Goal: Transaction & Acquisition: Purchase product/service

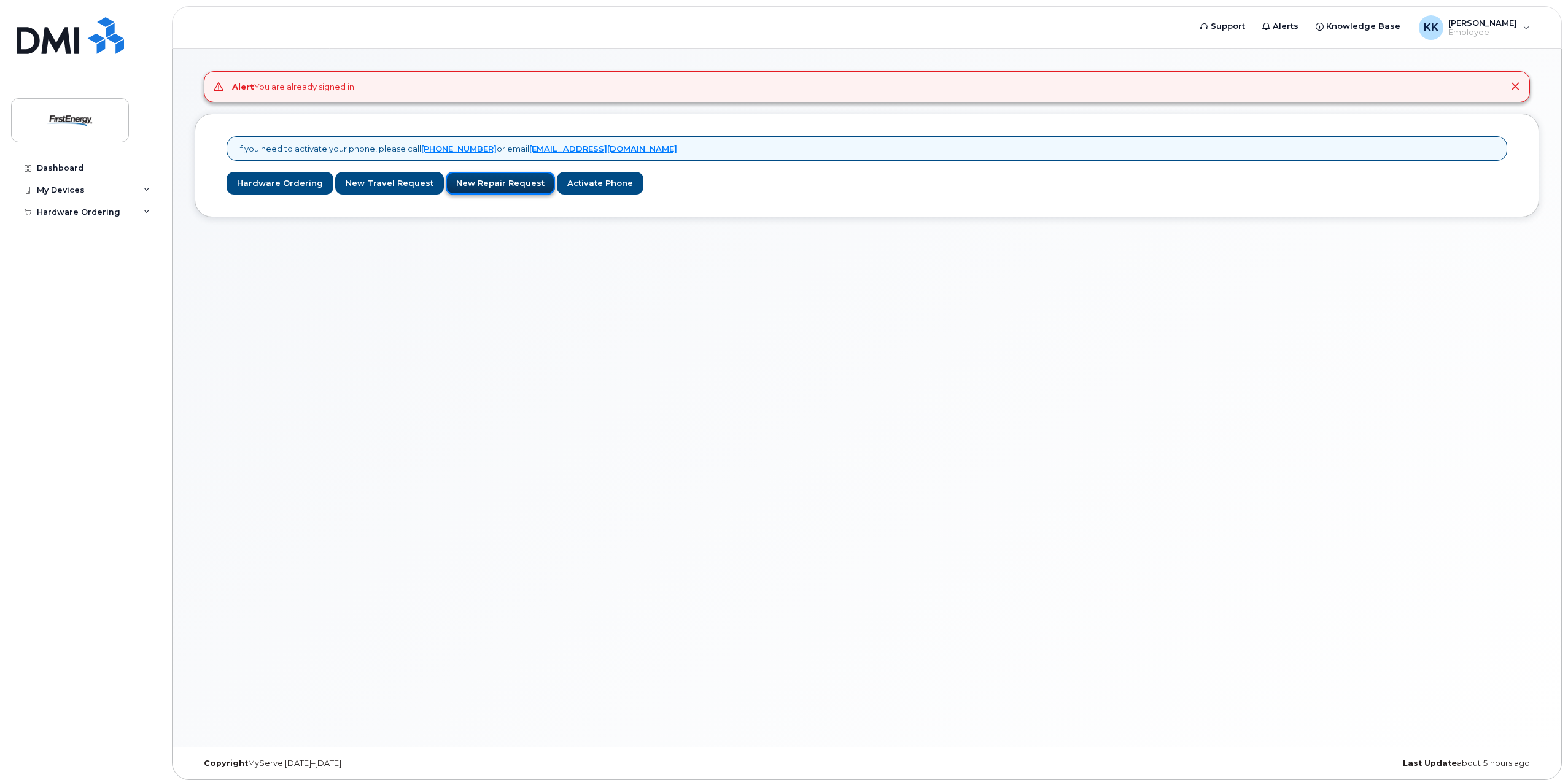
click at [489, 185] on link "New Repair Request" at bounding box center [500, 183] width 110 height 23
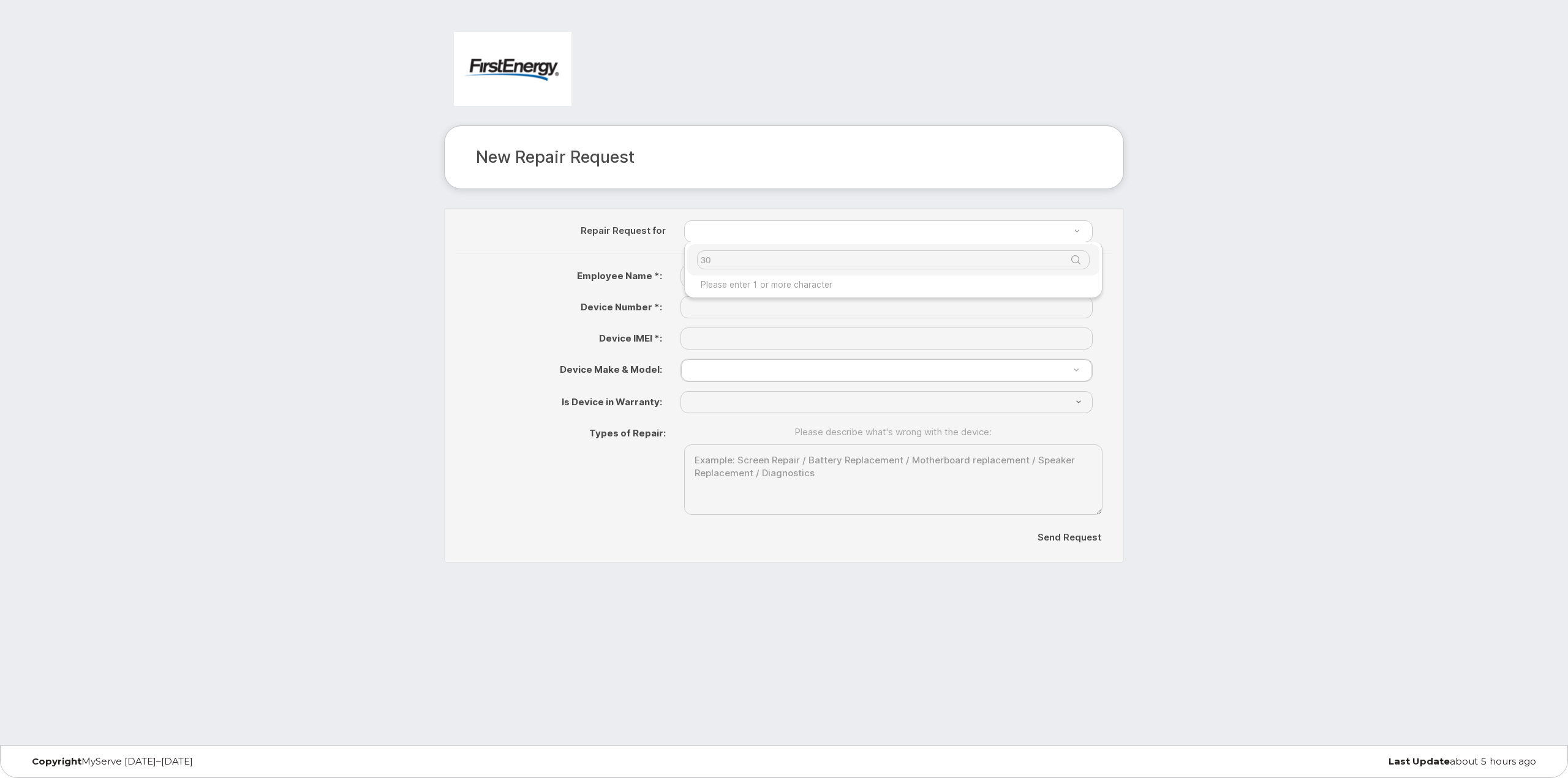
type input "3"
type input "l"
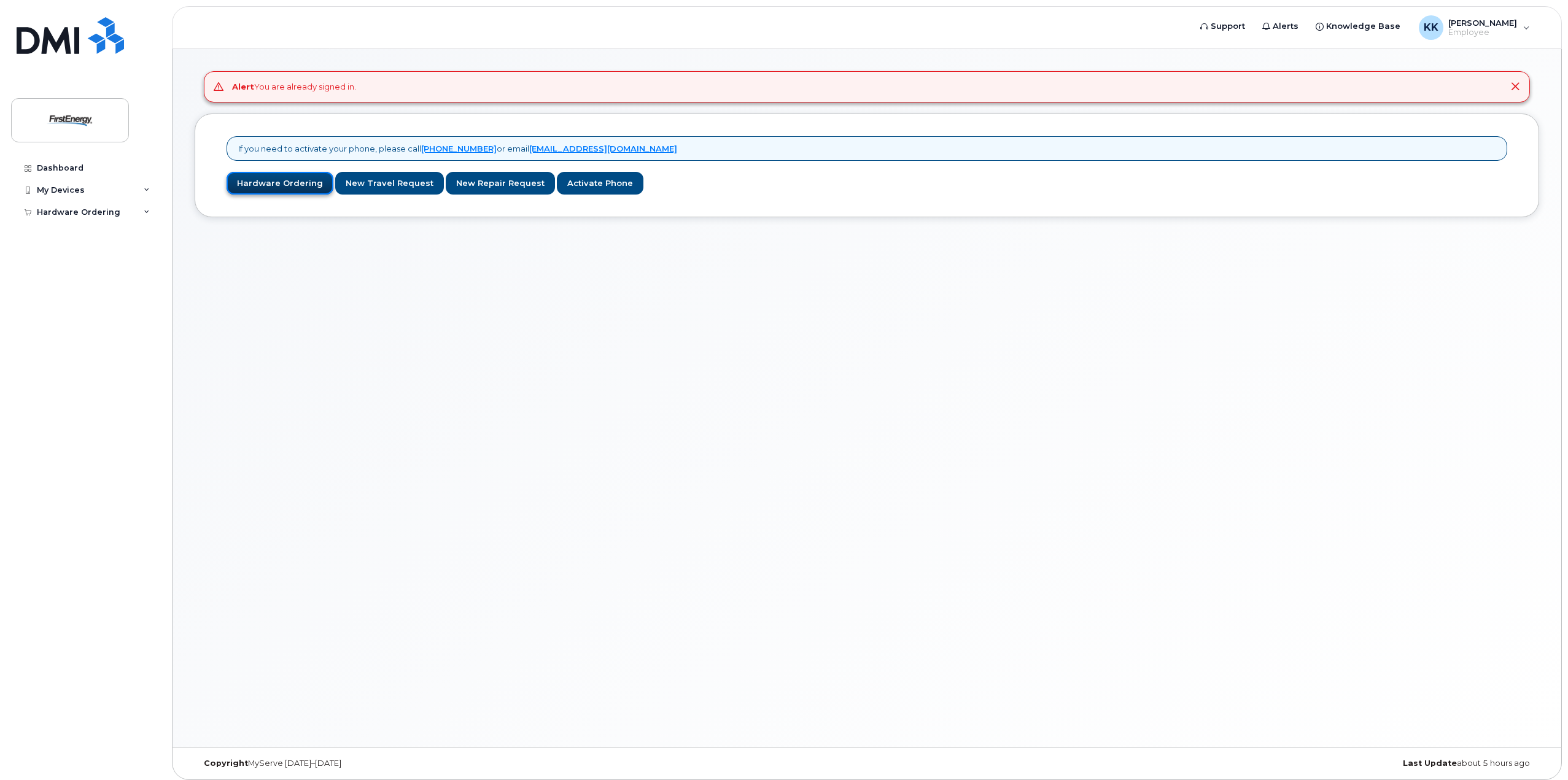
click at [275, 183] on link "Hardware Ordering" at bounding box center [279, 183] width 107 height 23
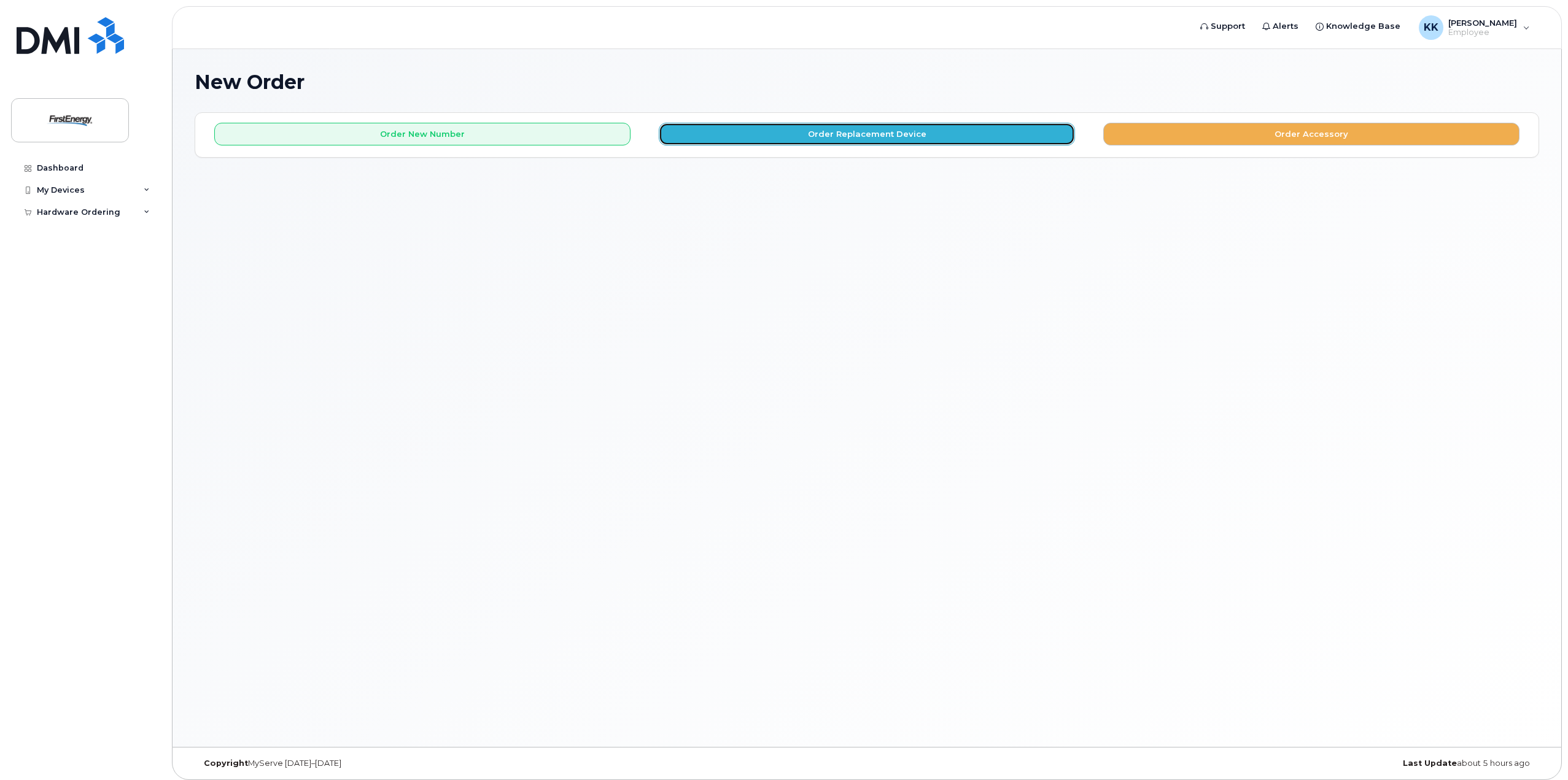
click at [754, 136] on button "Order Replacement Device" at bounding box center [867, 134] width 416 height 23
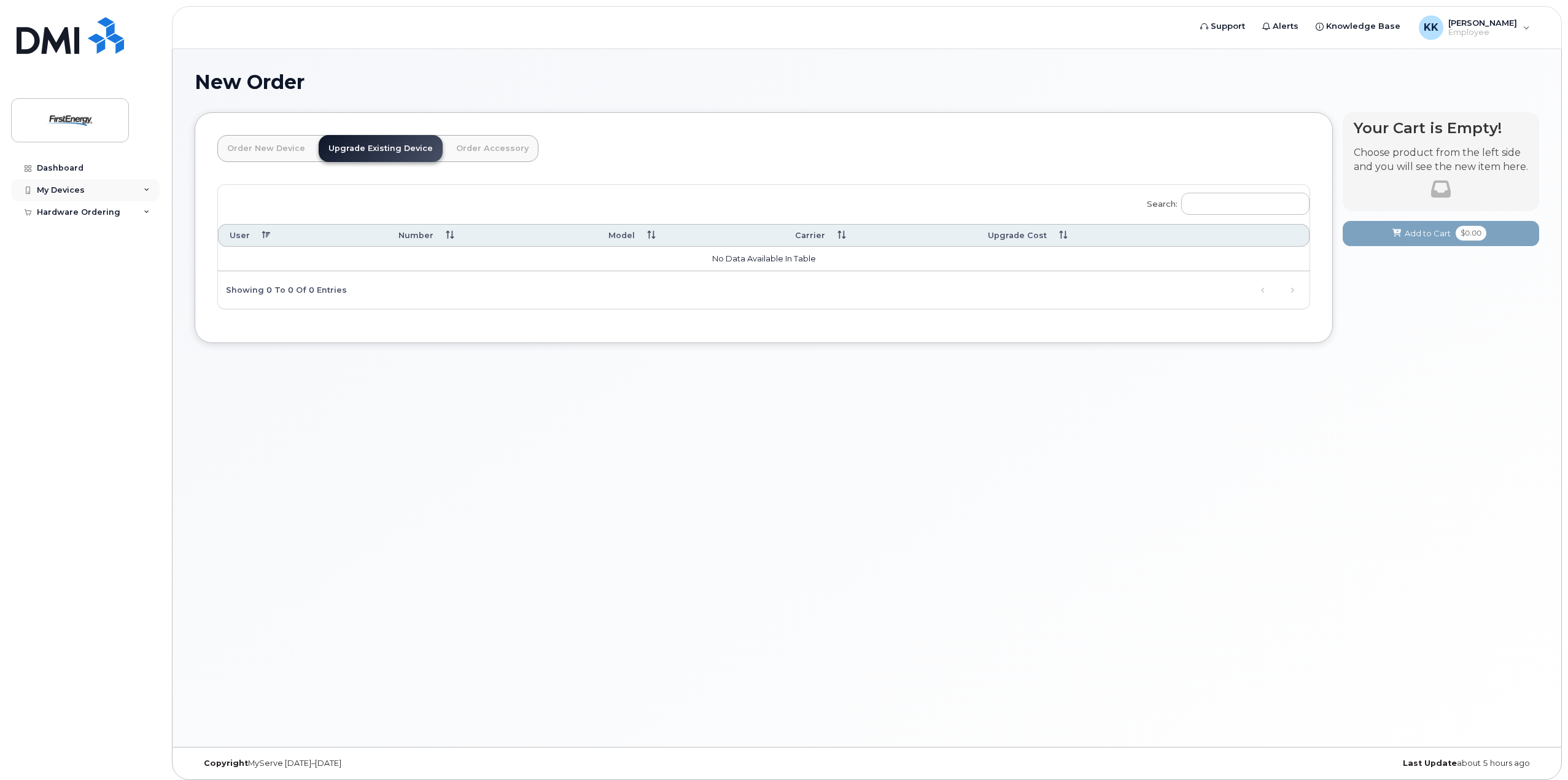
click at [142, 184] on div "My Devices" at bounding box center [85, 190] width 149 height 22
click at [72, 216] on div "Add Device" at bounding box center [67, 212] width 49 height 11
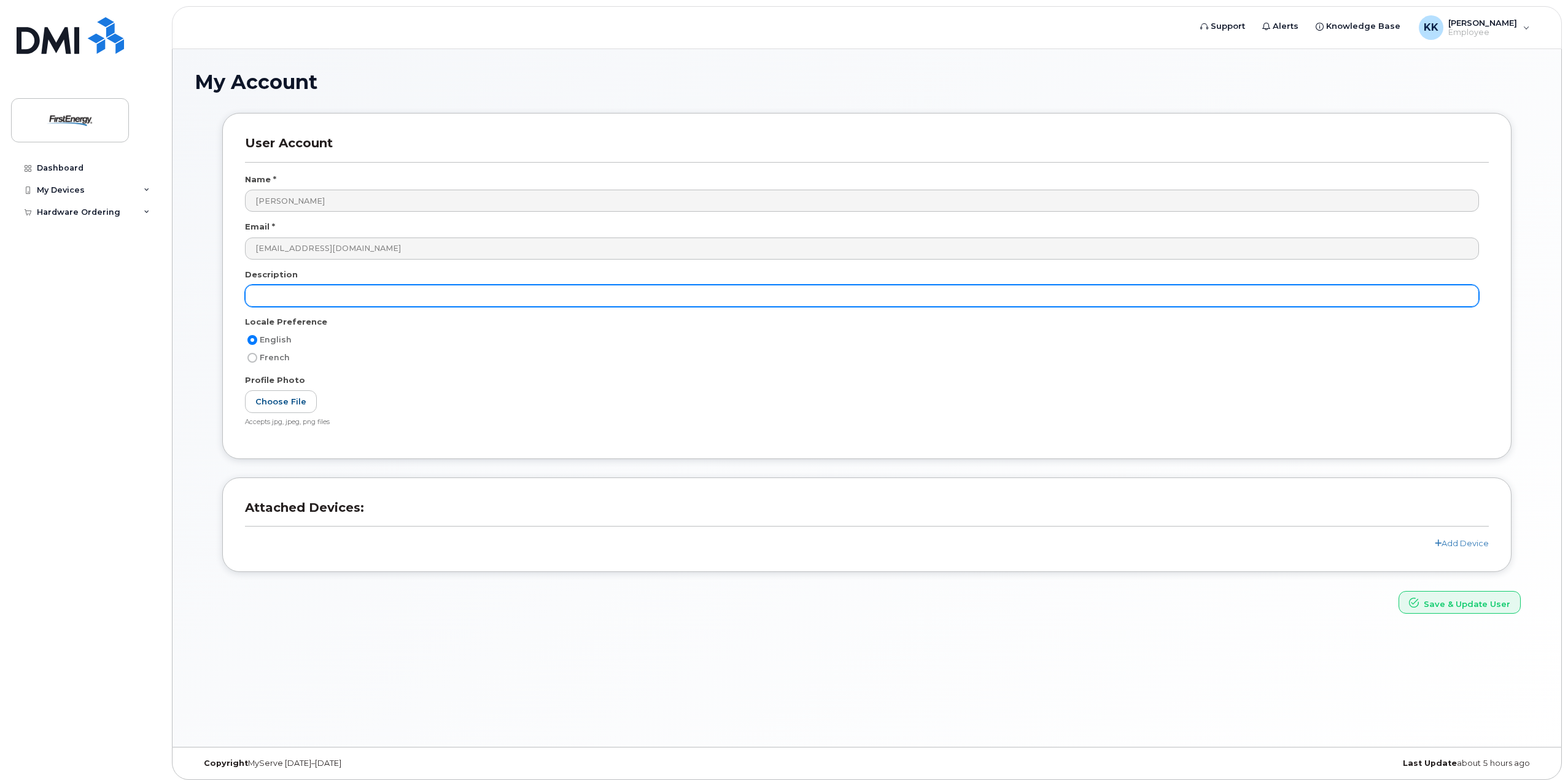
click at [298, 298] on input "text" at bounding box center [862, 296] width 1234 height 22
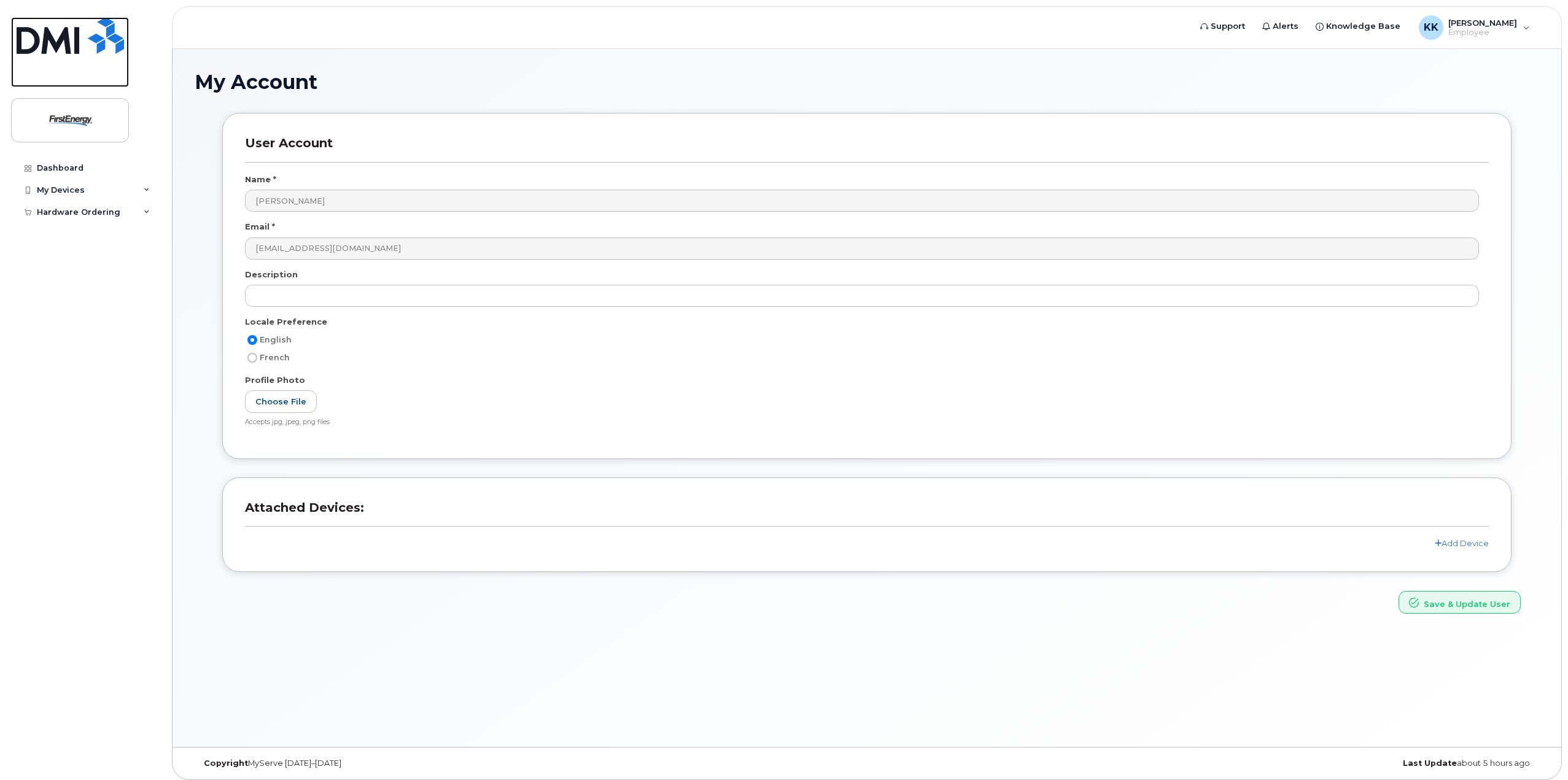
drag, startPoint x: 82, startPoint y: 50, endPoint x: 139, endPoint y: 128, distance: 96.6
click at [82, 50] on img at bounding box center [70, 35] width 108 height 37
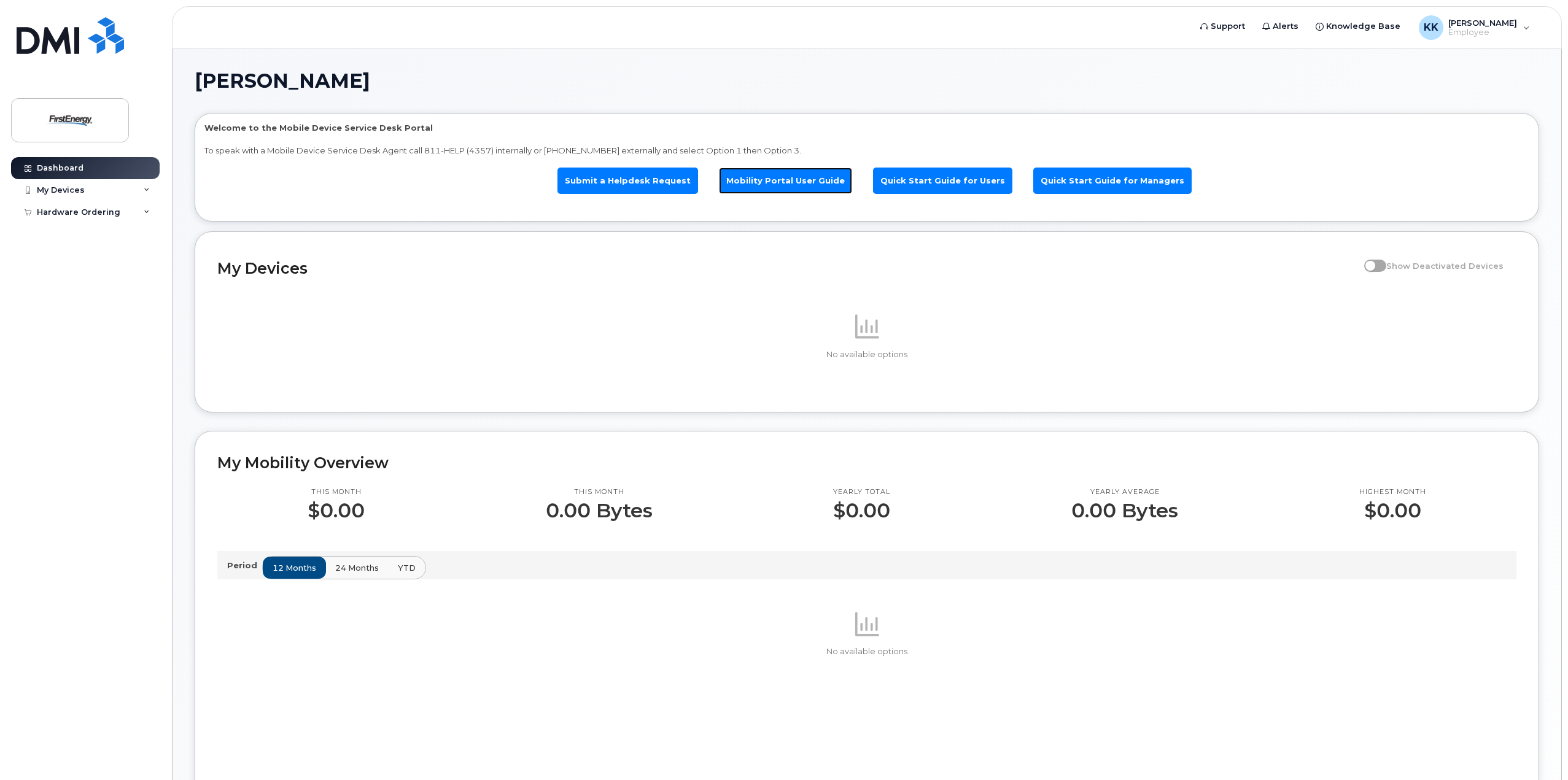
drag, startPoint x: 798, startPoint y: 181, endPoint x: 749, endPoint y: 217, distance: 60.8
click at [798, 181] on link "Mobility Portal User Guide" at bounding box center [785, 181] width 133 height 26
click at [140, 214] on div "Hardware Ordering" at bounding box center [85, 212] width 149 height 22
click at [62, 243] on link "New Order" at bounding box center [96, 235] width 127 height 24
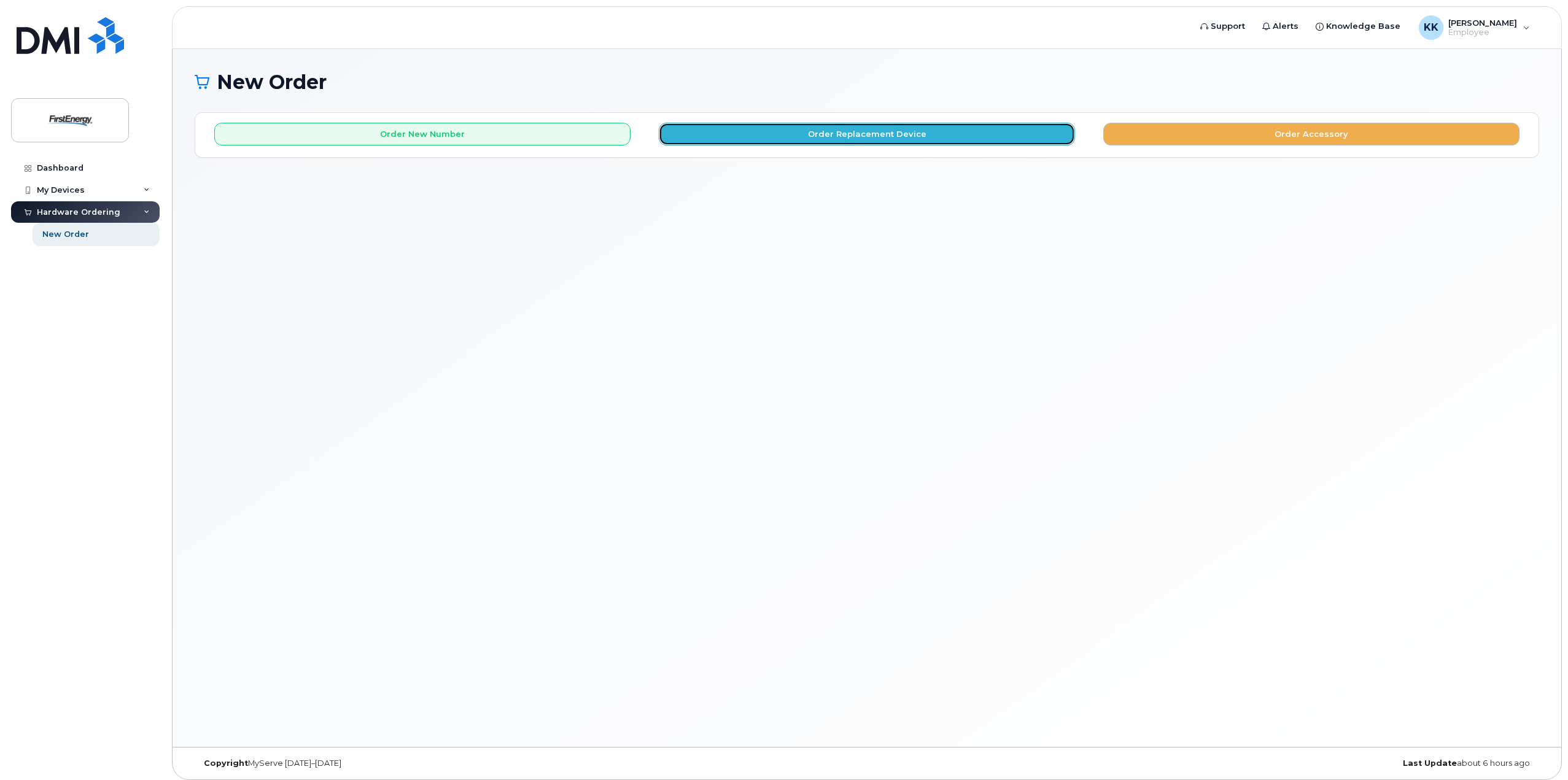
click at [868, 124] on button "Order Replacement Device" at bounding box center [867, 134] width 416 height 23
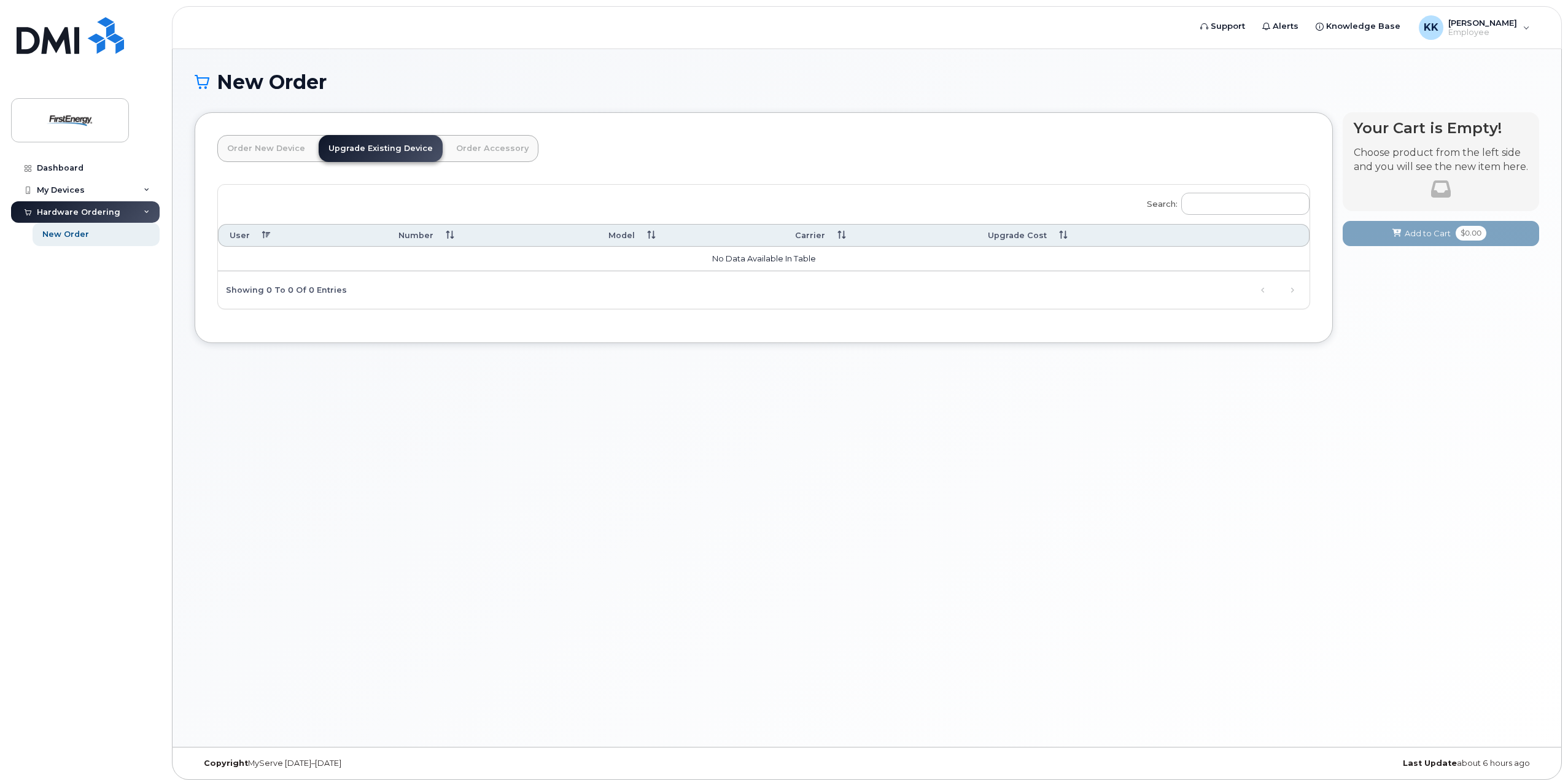
click at [837, 233] on th "Carrier" at bounding box center [881, 235] width 193 height 23
click at [853, 233] on th "Carrier" at bounding box center [881, 235] width 193 height 23
click at [251, 148] on link "Order New Device" at bounding box center [266, 148] width 98 height 27
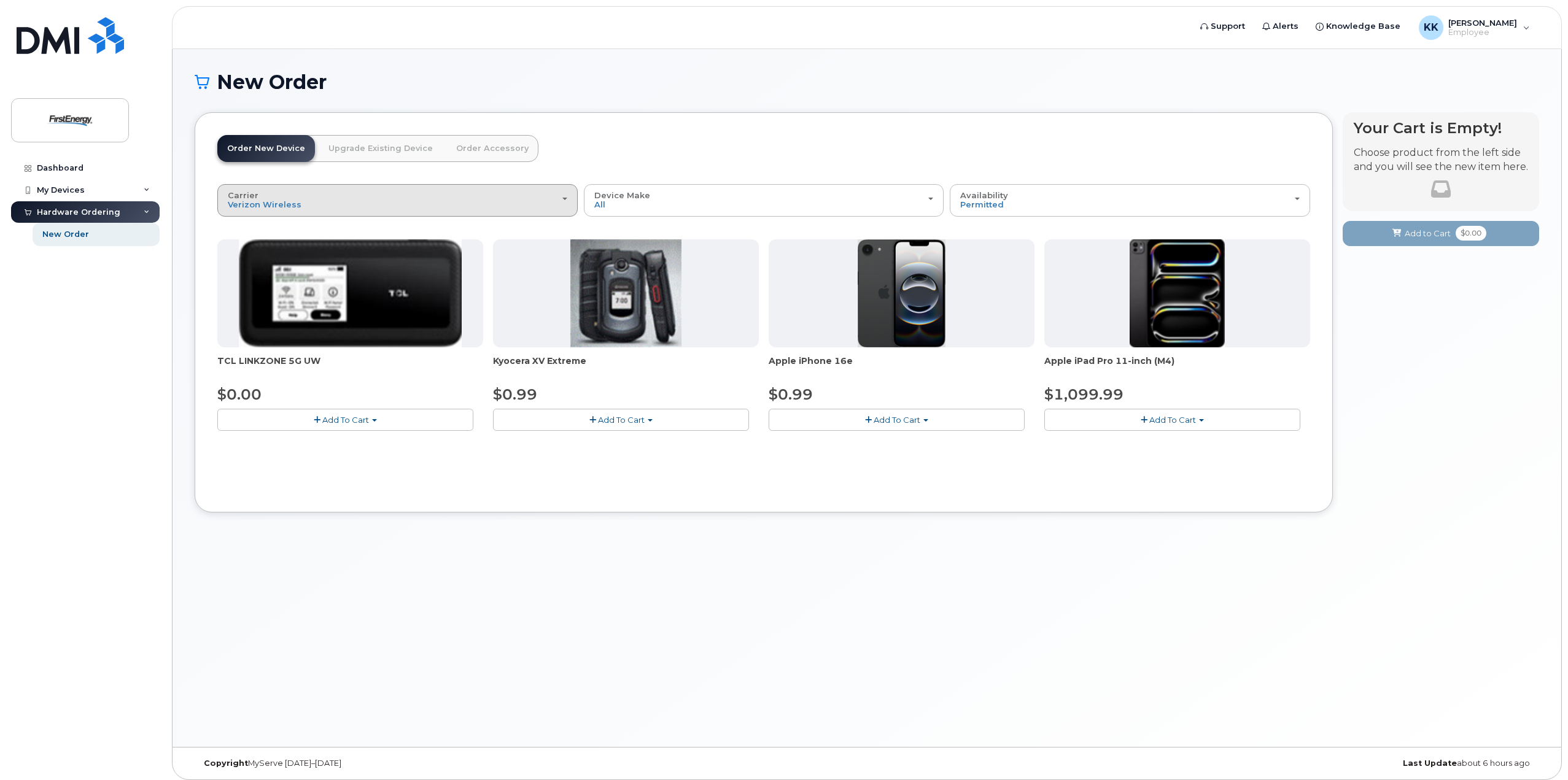
click at [369, 206] on div "Carrier Verizon Wireless AT&T Wireless US Cellular" at bounding box center [397, 200] width 340 height 19
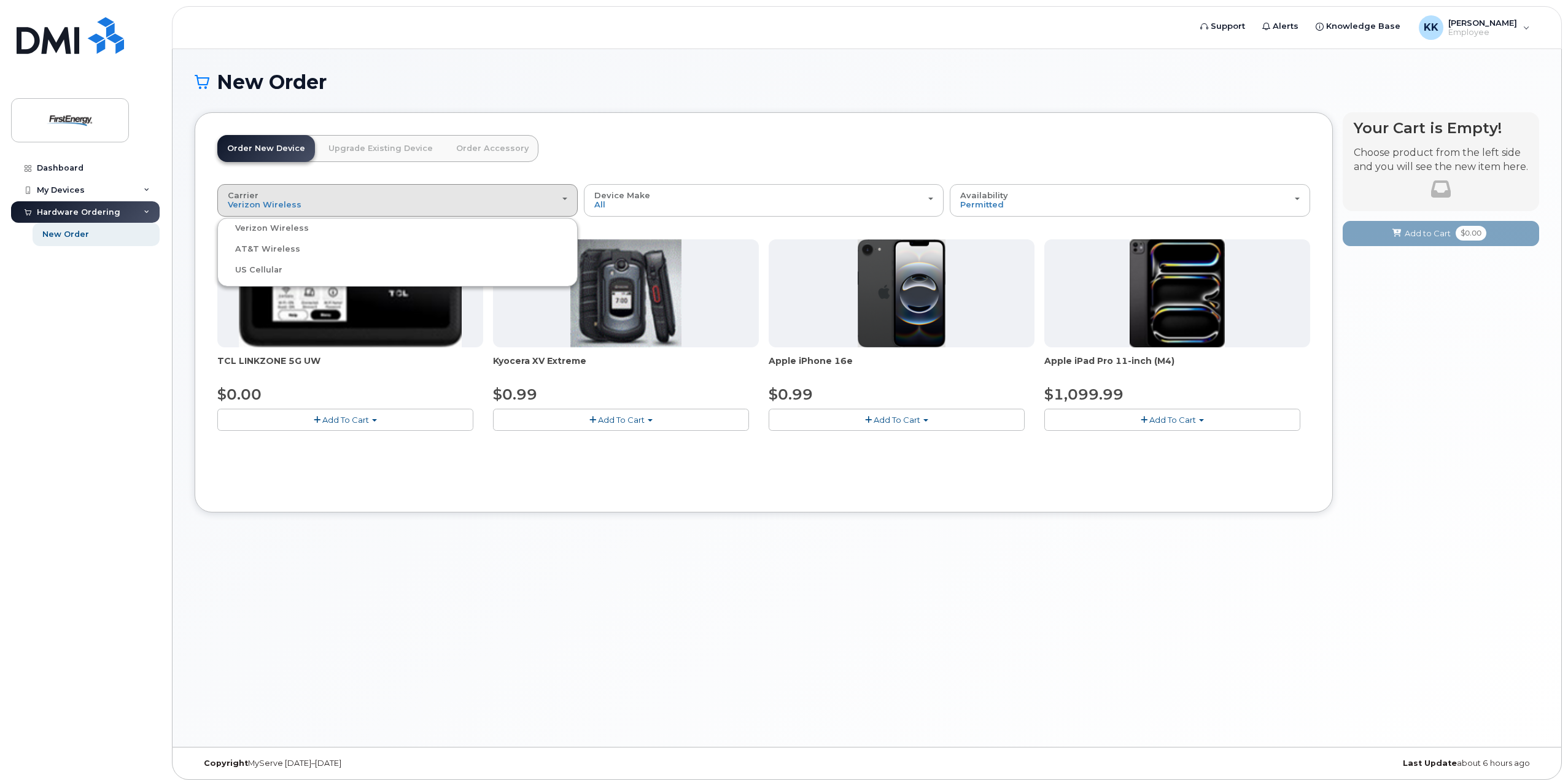
drag, startPoint x: 357, startPoint y: 266, endPoint x: 348, endPoint y: 270, distance: 9.8
click at [355, 266] on div "US Cellular" at bounding box center [397, 270] width 354 height 14
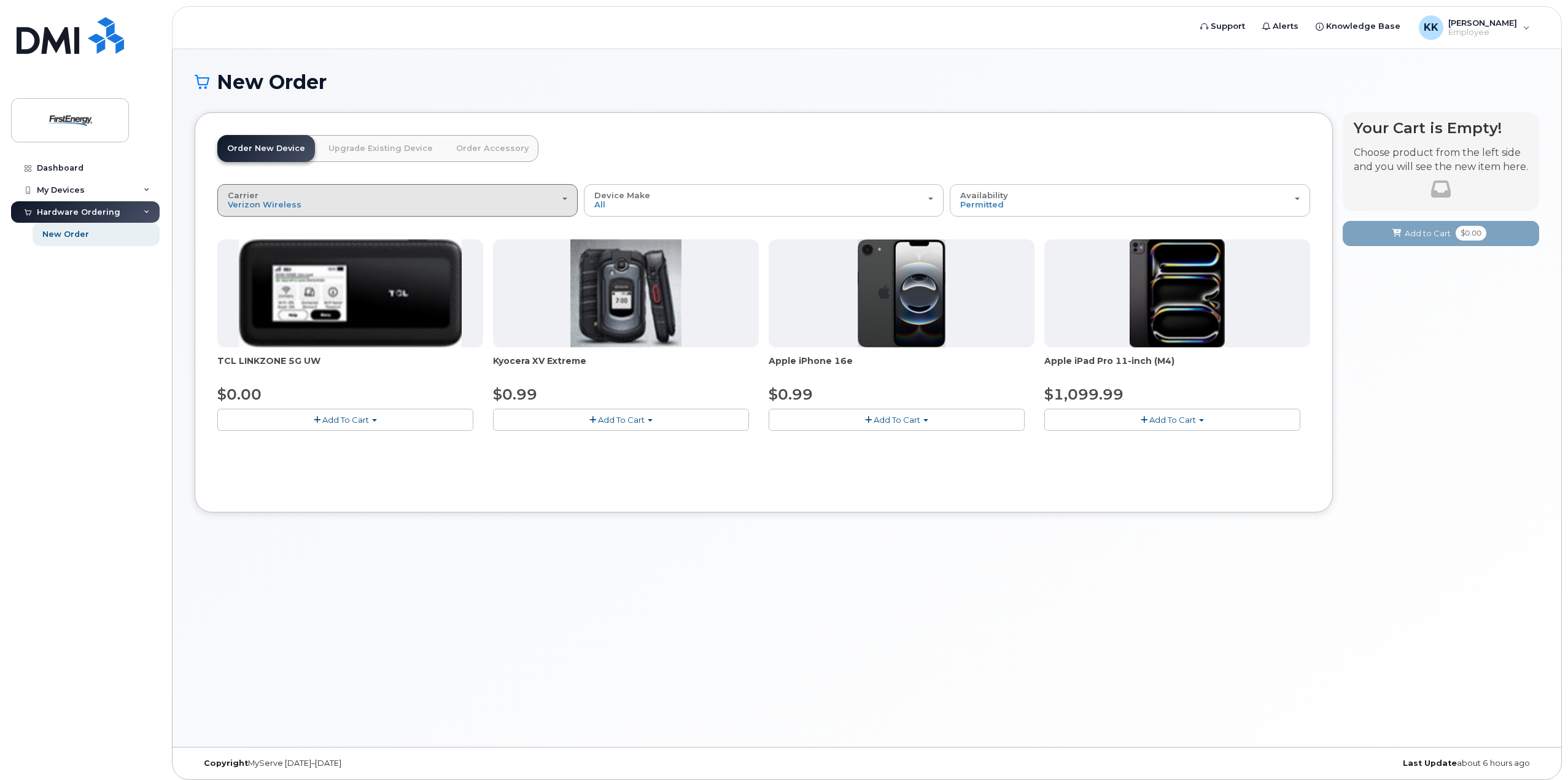
drag, startPoint x: 279, startPoint y: 189, endPoint x: 254, endPoint y: 256, distance: 71.5
click at [273, 197] on button "Carrier Verizon Wireless AT&T Wireless US Cellular" at bounding box center [397, 200] width 361 height 32
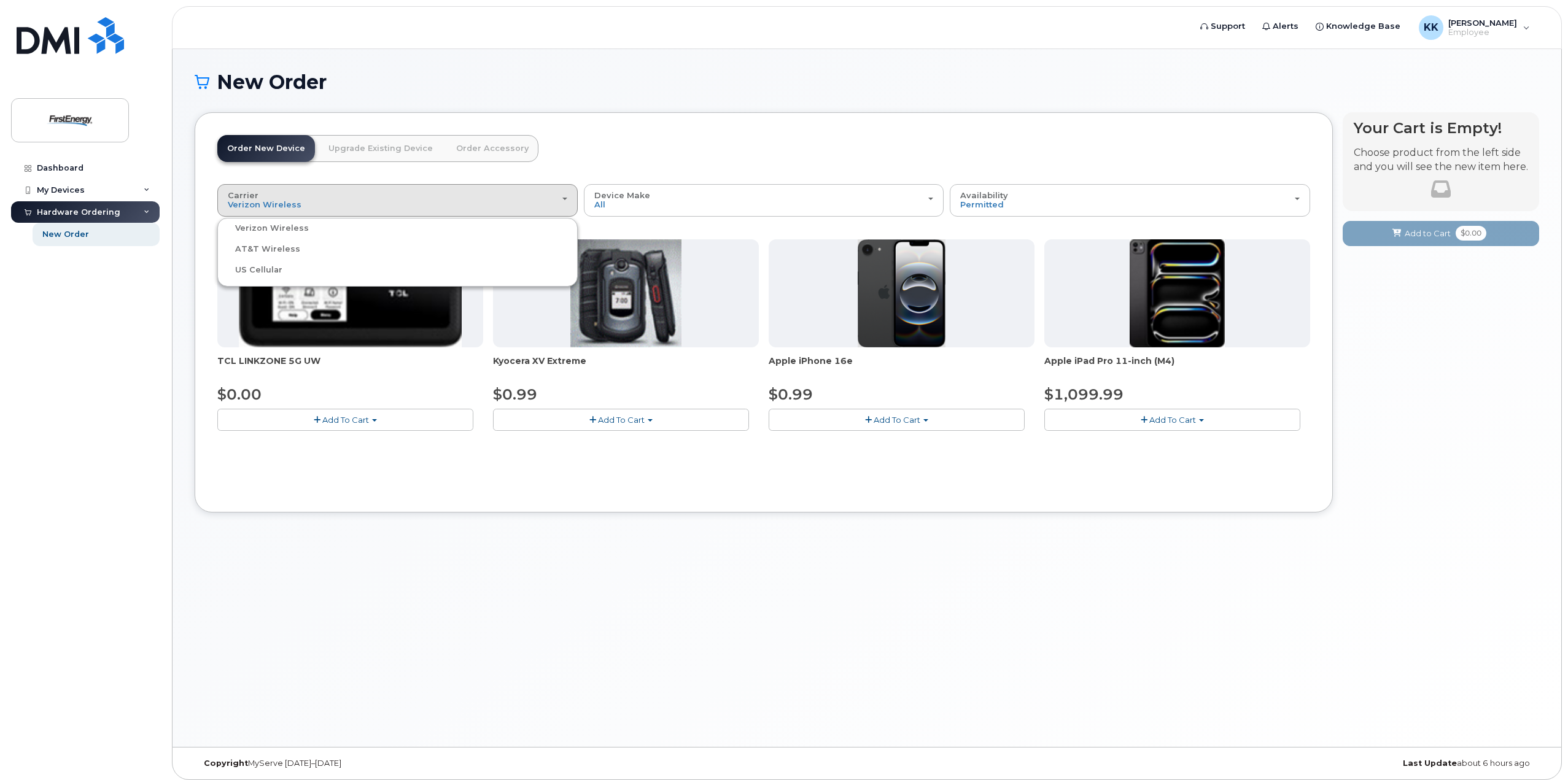
click at [250, 271] on label "US Cellular" at bounding box center [251, 270] width 62 height 14
click at [0, 0] on input "US Cellular" at bounding box center [0, 0] width 0 height 0
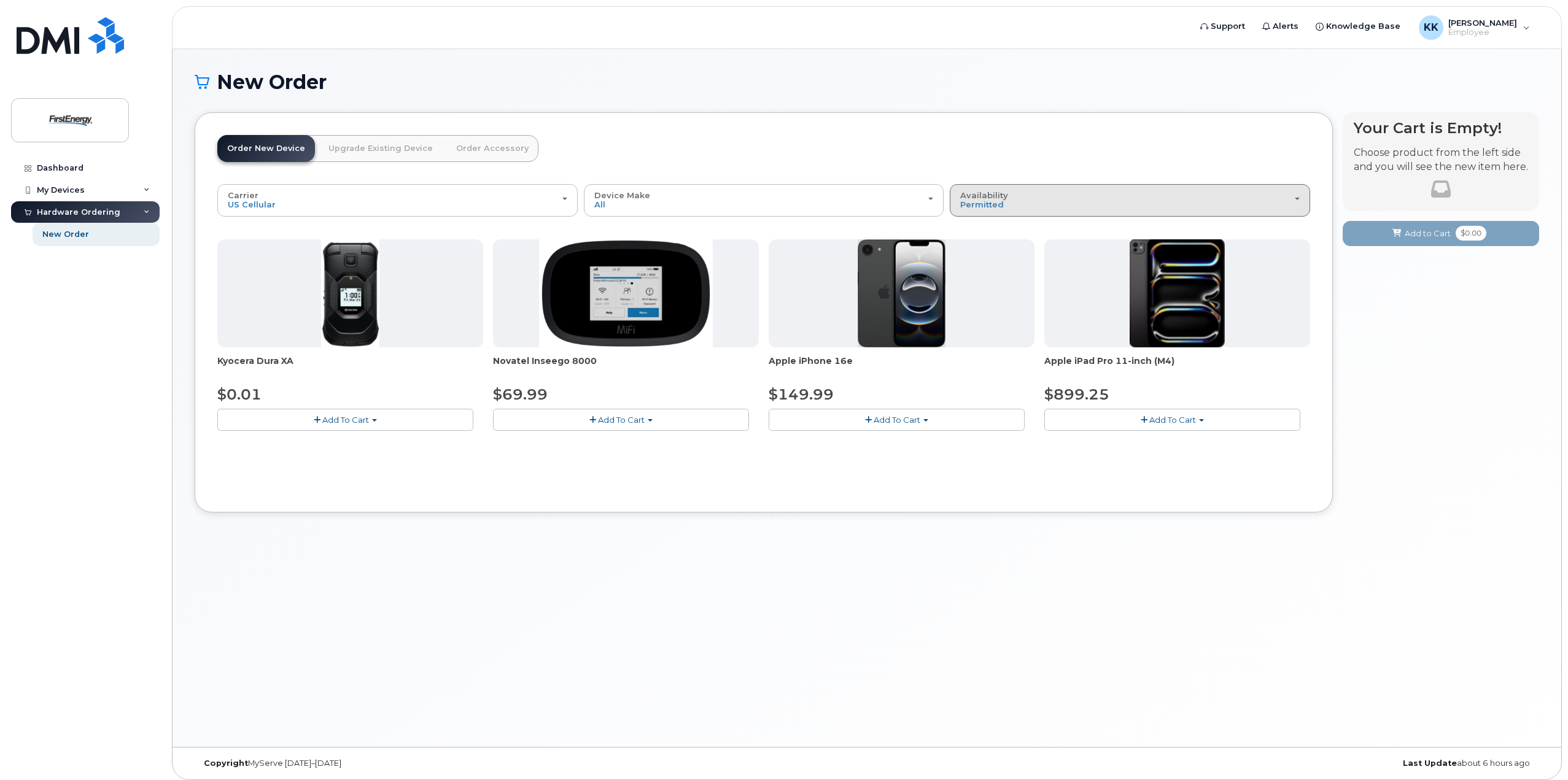
click at [1057, 205] on div "Availability Permitted All" at bounding box center [1130, 200] width 340 height 19
click at [881, 123] on div "Order New Device Upgrade Existing Device Order Accessory Order new device and n…" at bounding box center [764, 312] width 1138 height 400
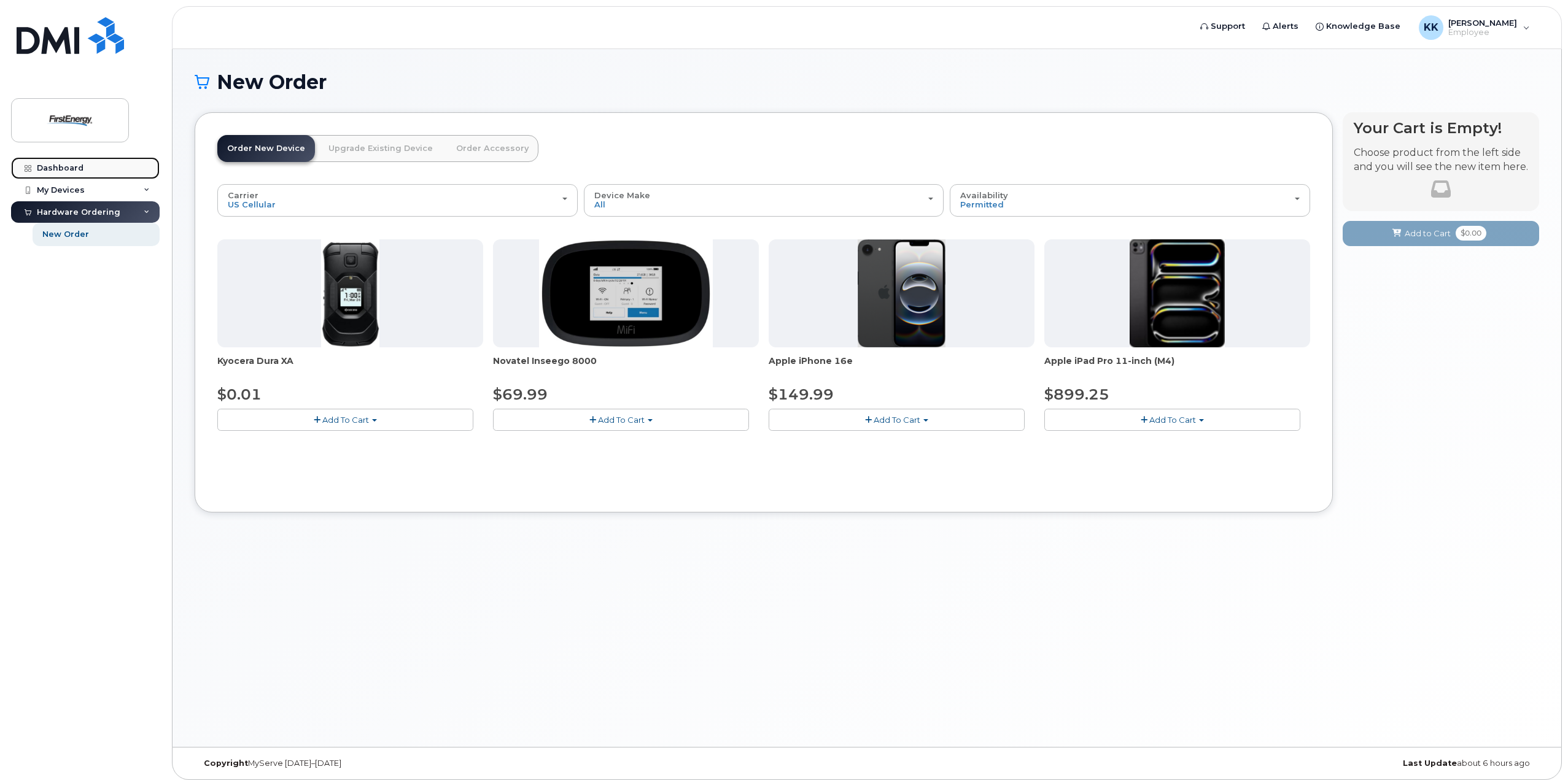
click at [66, 165] on div "Dashboard" at bounding box center [60, 168] width 47 height 10
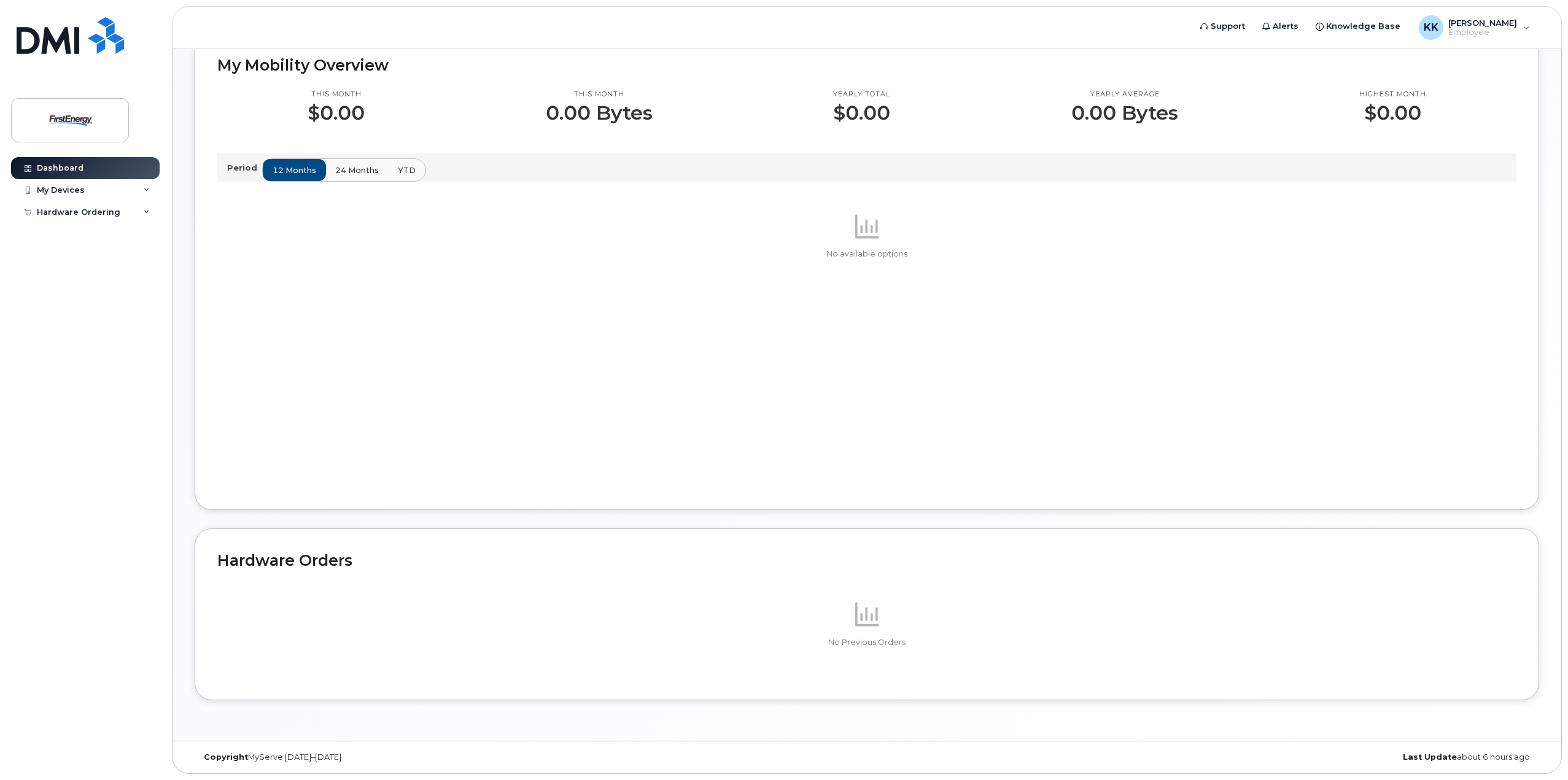
scroll to position [29, 0]
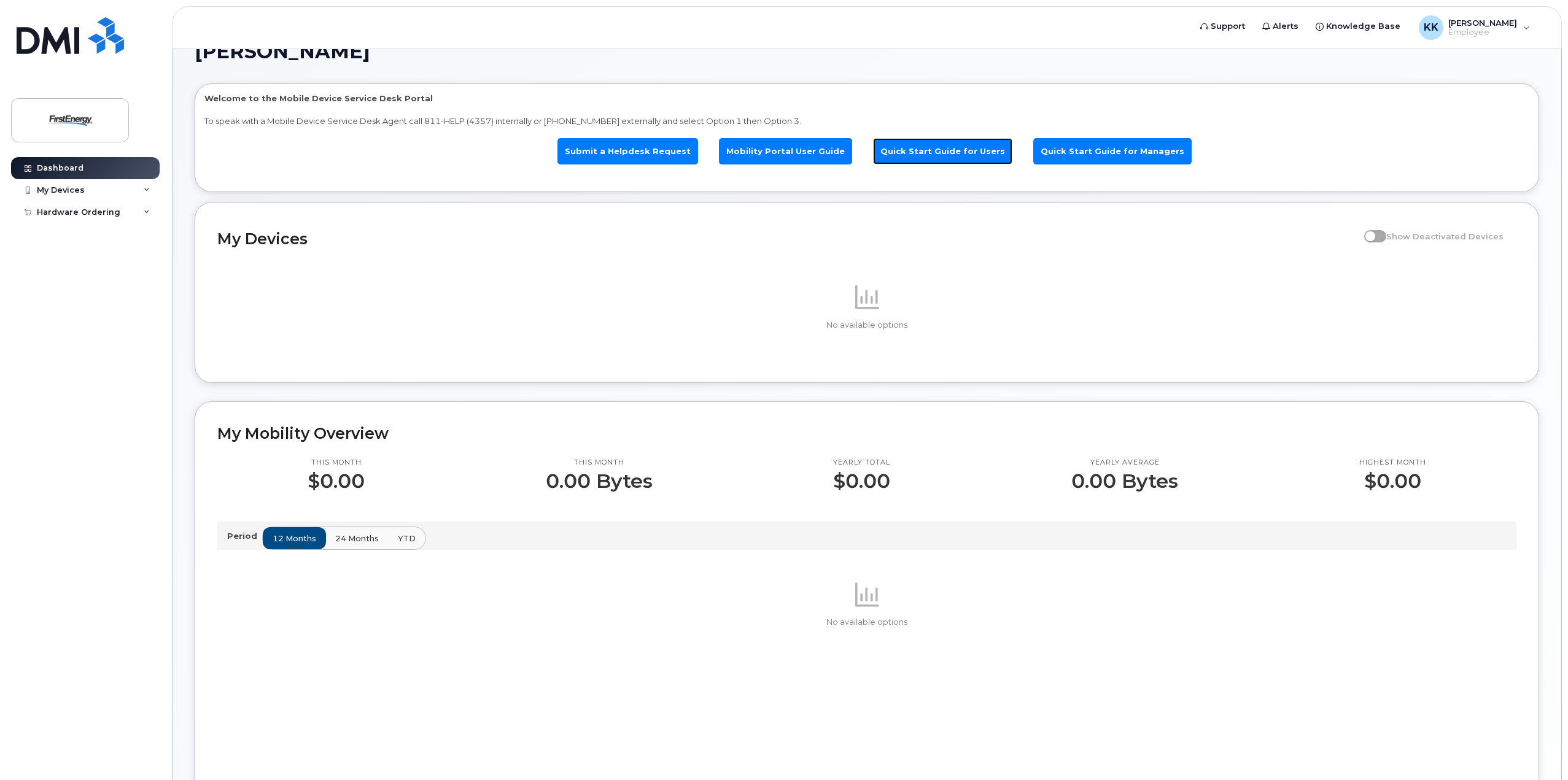
click at [925, 149] on link "Quick Start Guide for Users" at bounding box center [942, 151] width 140 height 26
click at [1097, 156] on link "Quick Start Guide for Managers" at bounding box center [1113, 151] width 159 height 26
click at [1386, 240] on span at bounding box center [1375, 236] width 22 height 12
click at [1386, 236] on span at bounding box center [1375, 236] width 22 height 12
click at [53, 187] on div "My Devices" at bounding box center [60, 190] width 48 height 10
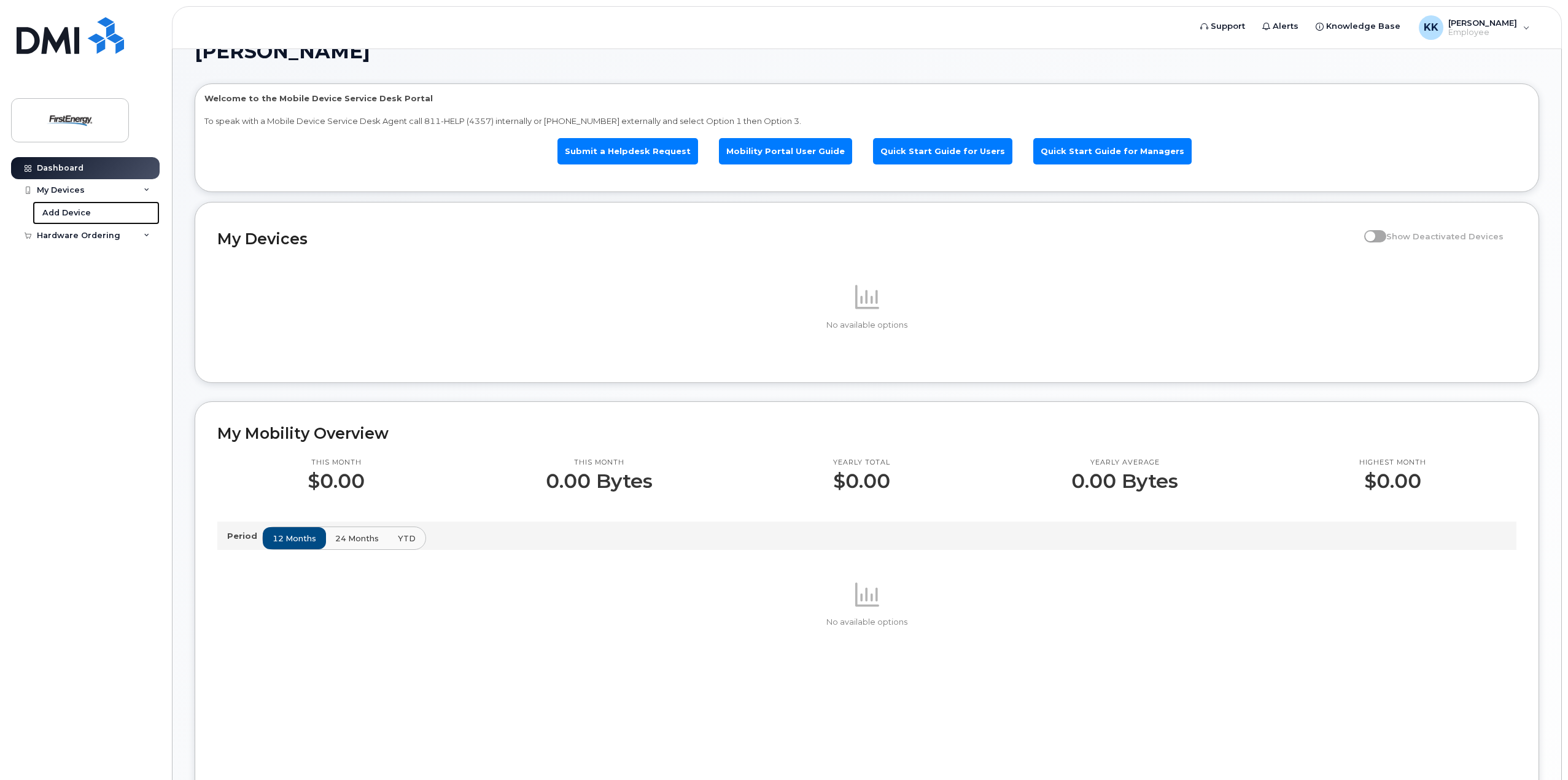
click at [47, 216] on div "Add Device" at bounding box center [67, 212] width 49 height 11
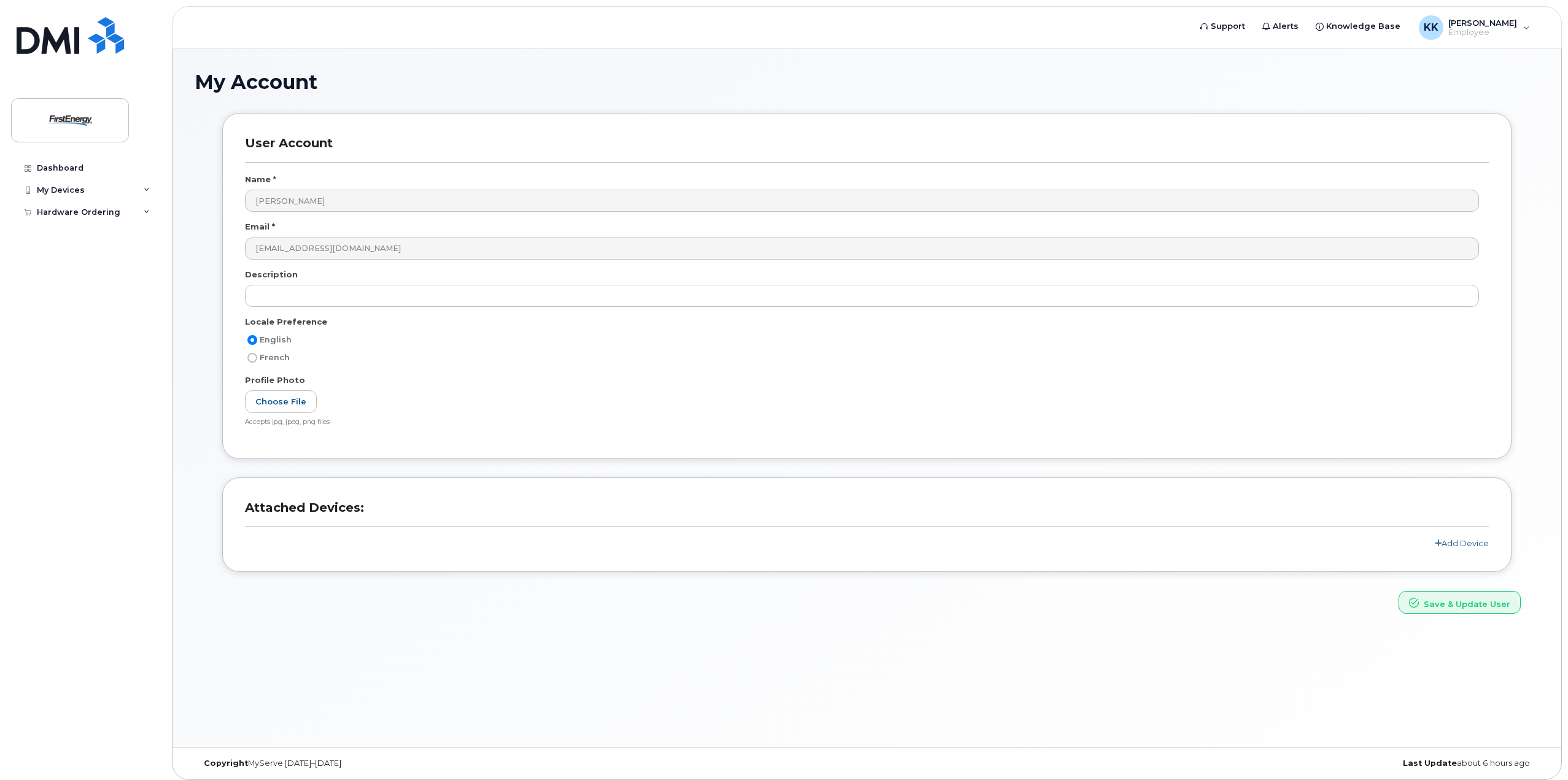
click at [1441, 544] on icon at bounding box center [1438, 543] width 7 height 8
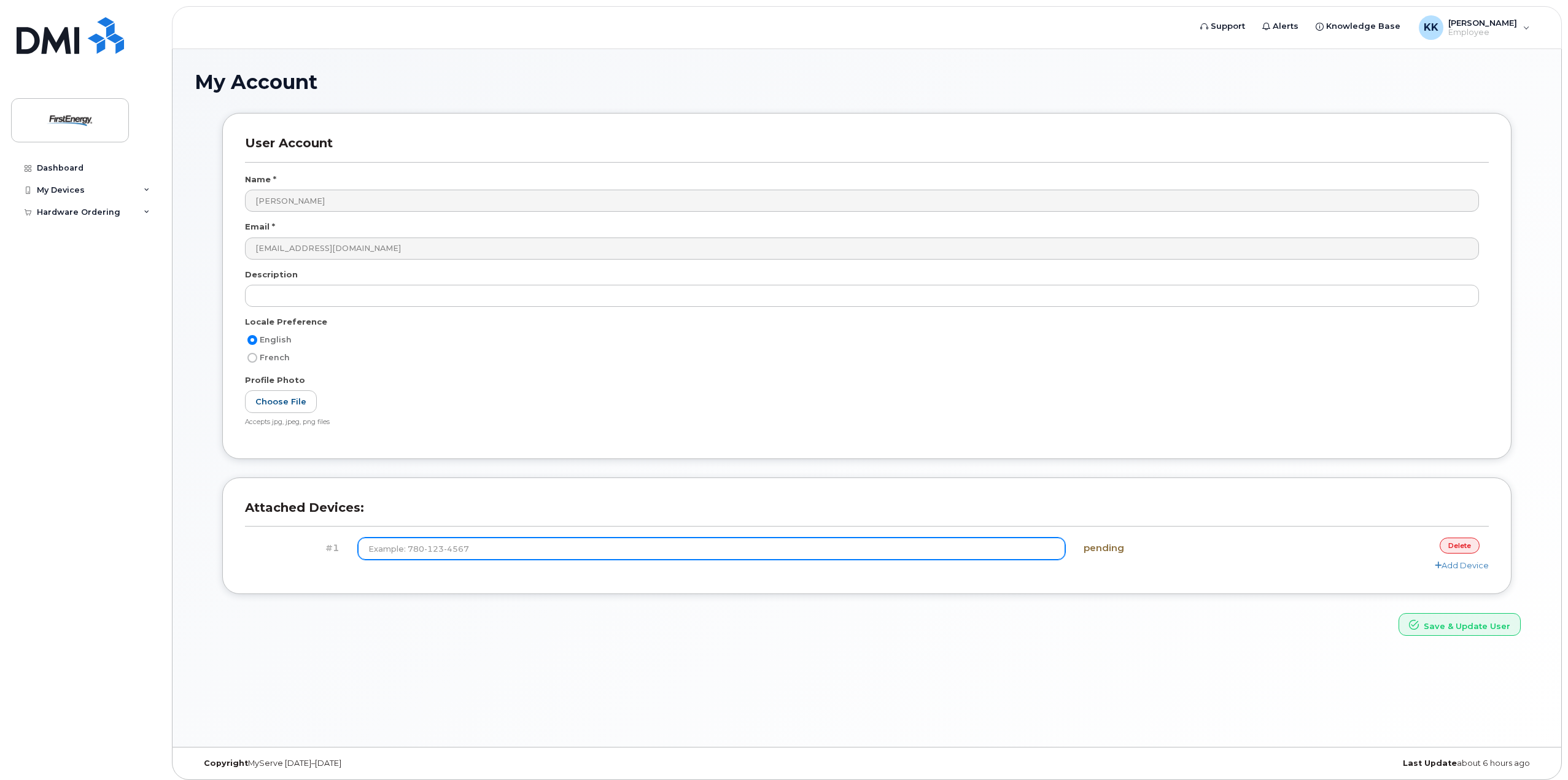
click at [417, 550] on input at bounding box center [712, 549] width 708 height 22
type input "(3"
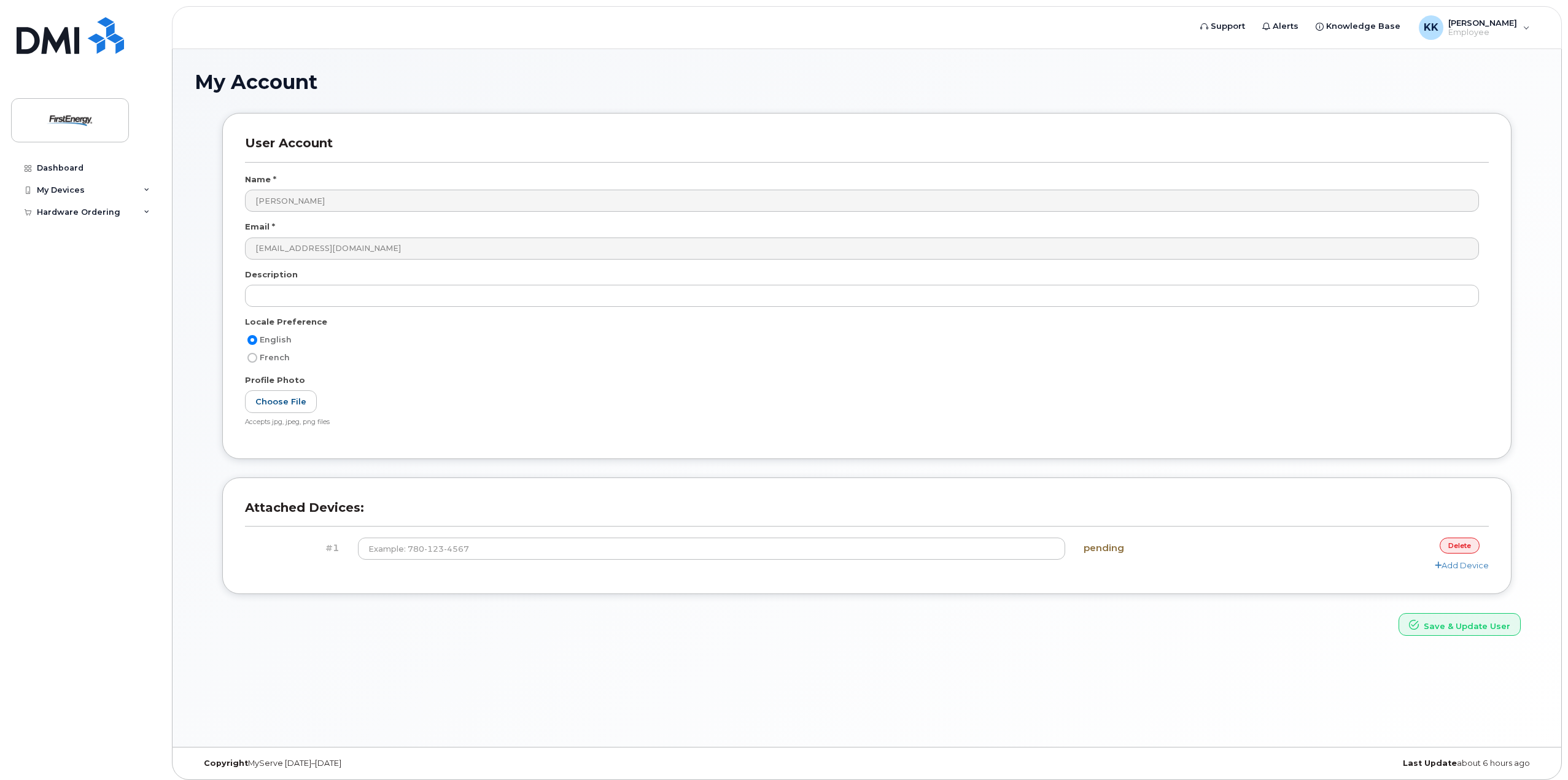
click at [965, 691] on div "My Account User Account Name * Keefer, Kristy Email * kkeefer@firstenergycorp.c…" at bounding box center [867, 398] width 1389 height 698
click at [58, 159] on link "Dashboard" at bounding box center [85, 168] width 149 height 22
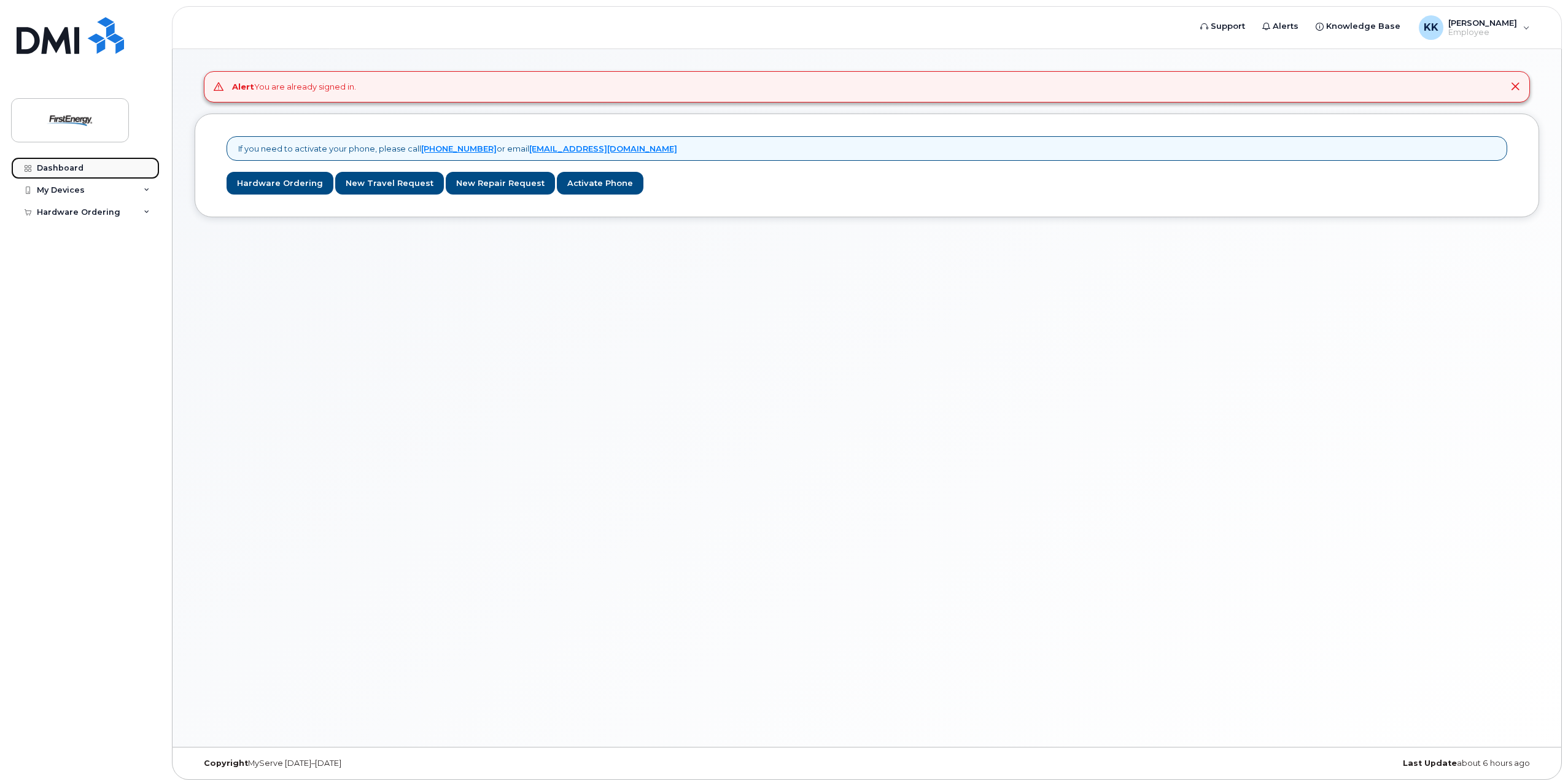
click at [36, 163] on link "Dashboard" at bounding box center [85, 168] width 149 height 22
click at [60, 113] on img at bounding box center [70, 120] width 94 height 35
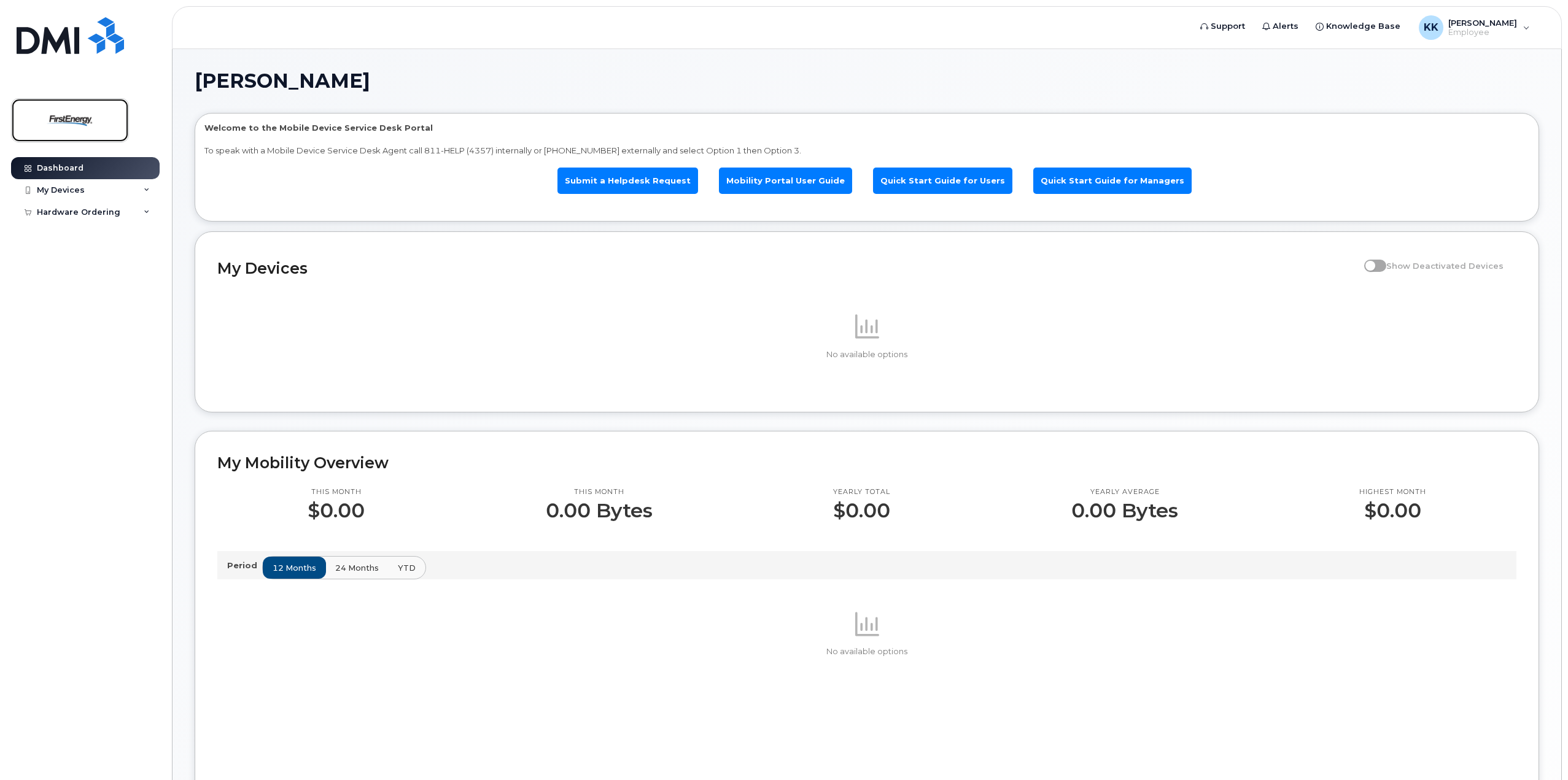
click at [60, 113] on img at bounding box center [70, 120] width 94 height 35
click at [1525, 29] on div "KK [PERSON_NAME] Employee" at bounding box center [1475, 27] width 129 height 24
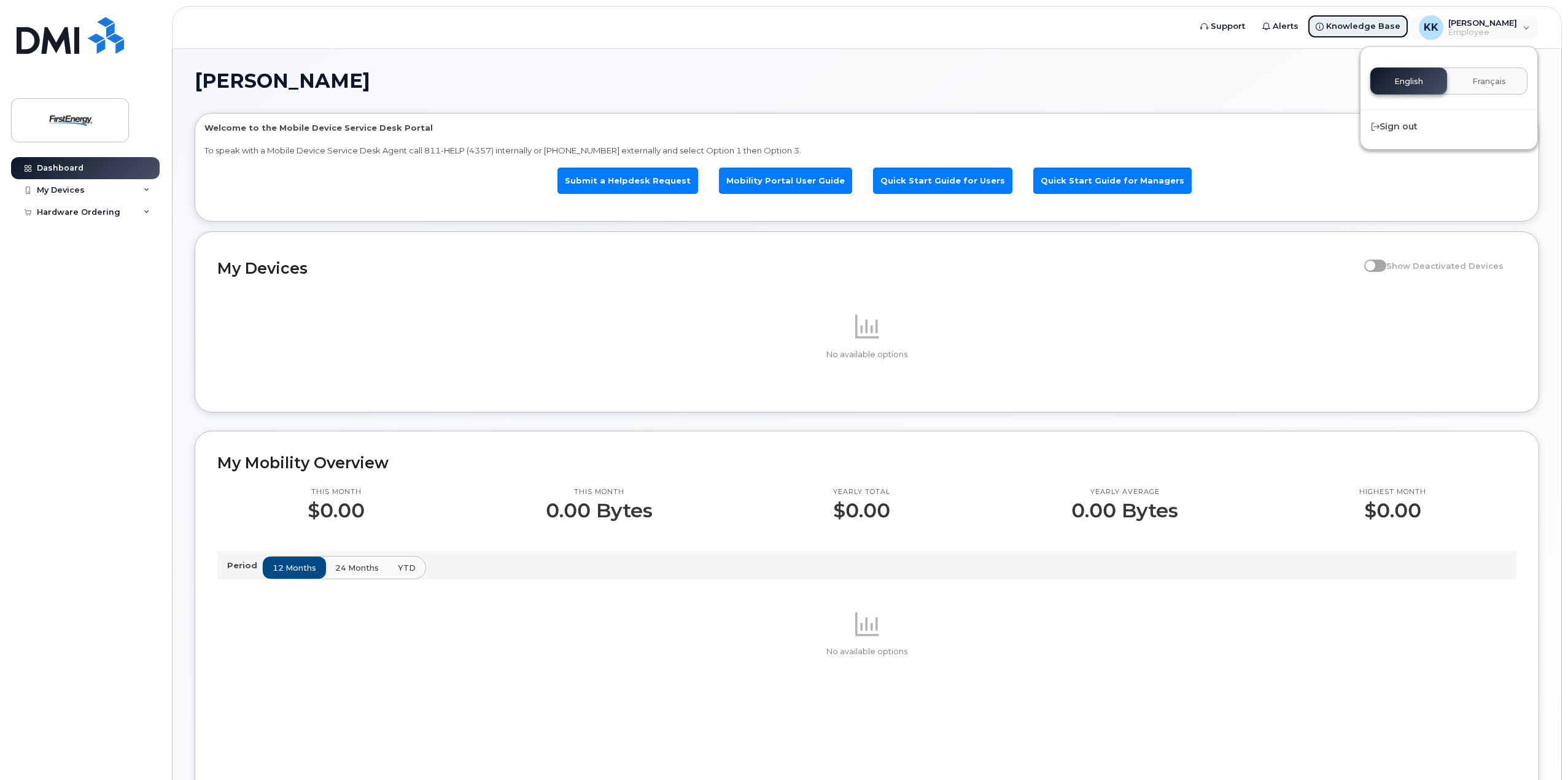
click at [1365, 29] on span "Knowledge Base" at bounding box center [1363, 26] width 74 height 12
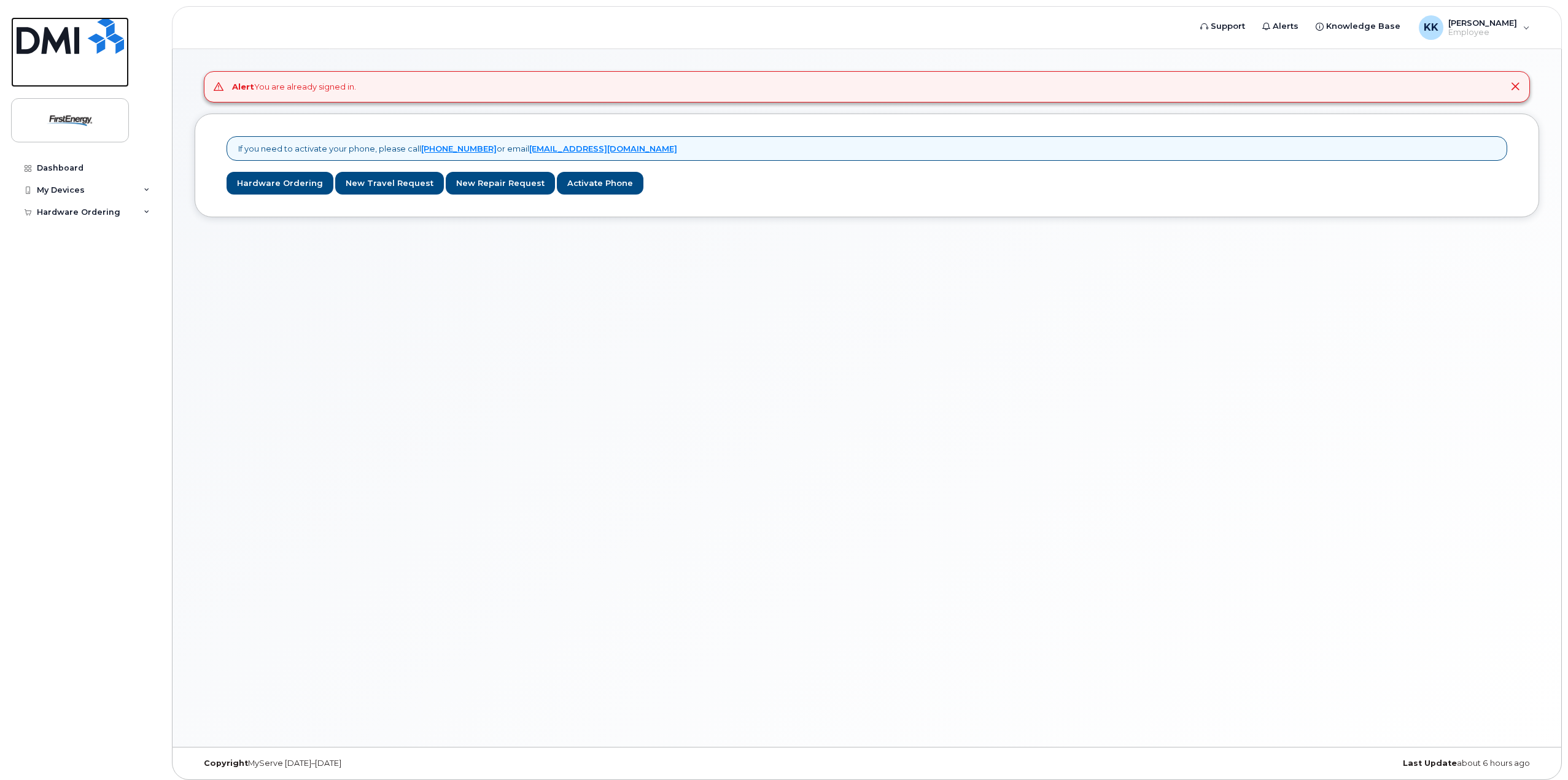
click at [55, 33] on img at bounding box center [70, 35] width 108 height 37
